Goal: Task Accomplishment & Management: Use online tool/utility

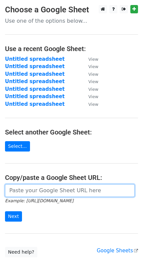
click at [16, 193] on input "url" at bounding box center [70, 190] width 130 height 13
paste input "https://docs.google.com/spreadsheets/d/1NsYBAafRB6YtS_bcGQV0GD1tyvVdxTthSlR0fvP…"
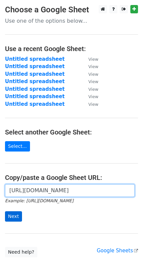
type input "https://docs.google.com/spreadsheets/d/1NsYBAafRB6YtS_bcGQV0GD1tyvVdxTthSlR0fvP…"
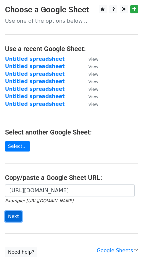
scroll to position [0, 0]
click at [17, 216] on input "Next" at bounding box center [13, 216] width 17 height 10
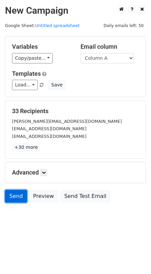
click at [19, 196] on link "Send" at bounding box center [16, 196] width 22 height 13
